Goal: Check status

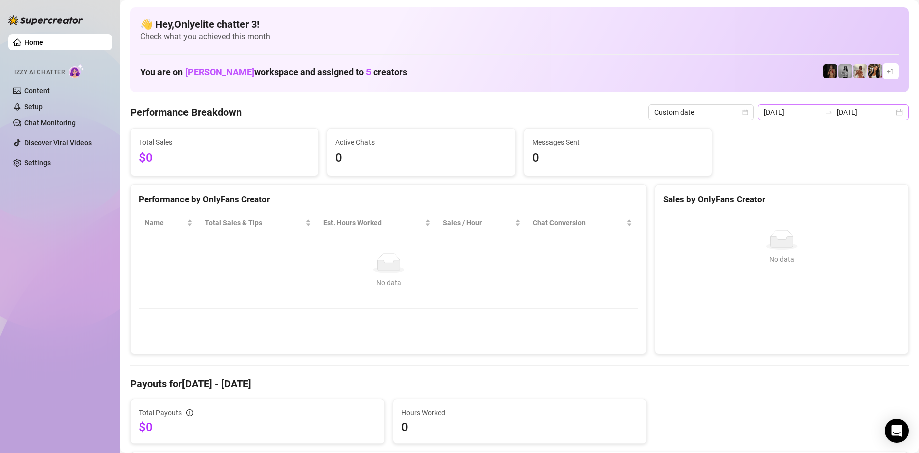
click at [829, 115] on icon "swap-right" at bounding box center [828, 112] width 8 height 8
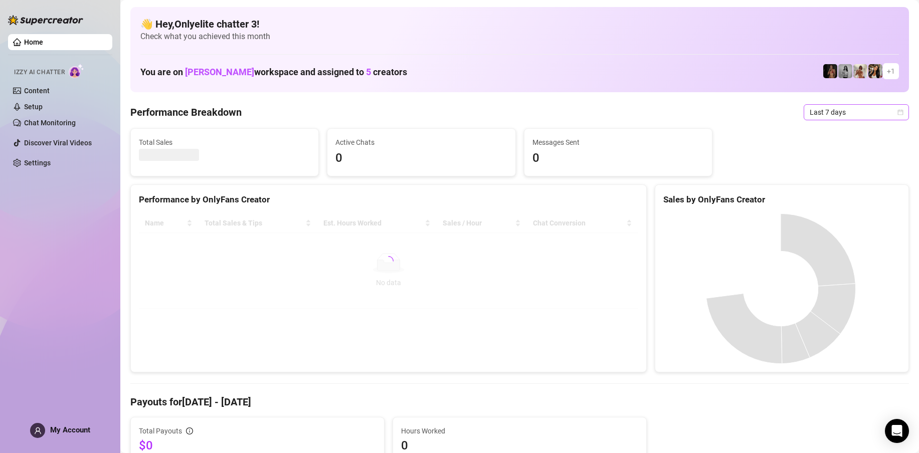
drag, startPoint x: 841, startPoint y: 103, endPoint x: 841, endPoint y: 110, distance: 7.0
click at [841, 110] on span "Last 7 days" at bounding box center [855, 112] width 93 height 15
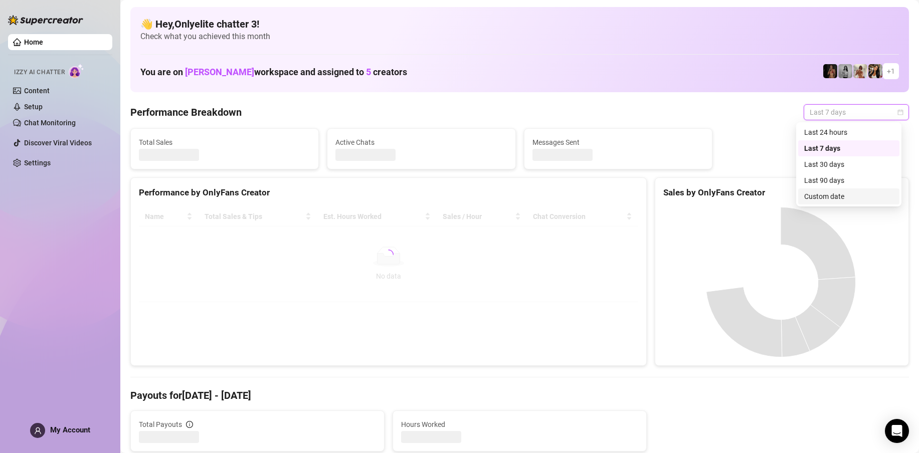
click at [835, 199] on div "Custom date" at bounding box center [848, 196] width 89 height 11
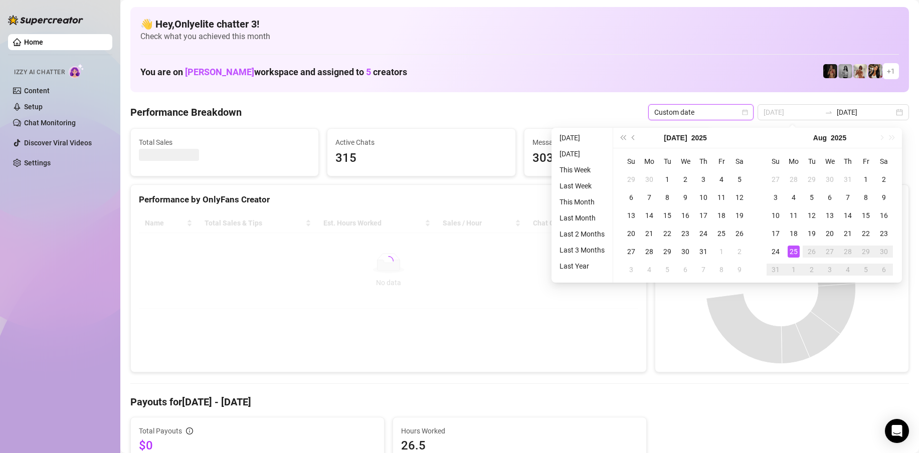
type input "[DATE]"
click at [796, 248] on div "25" at bounding box center [793, 252] width 12 height 12
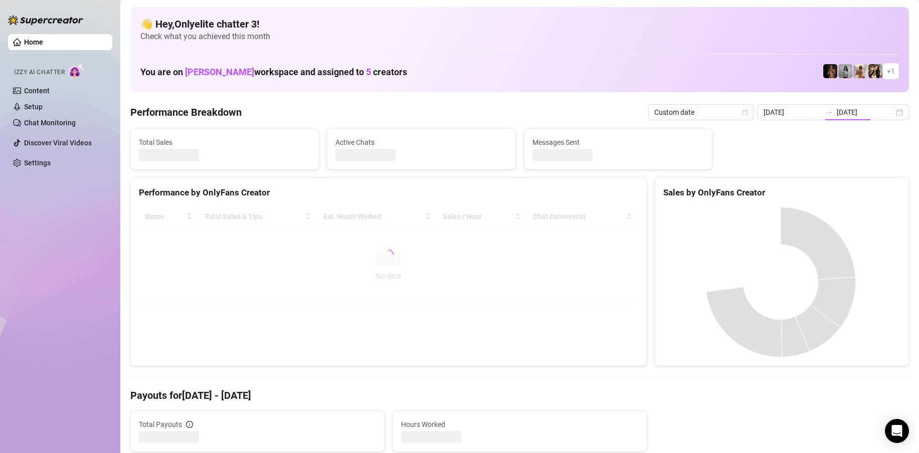
type input "[DATE]"
